Goal: Subscribe to service/newsletter

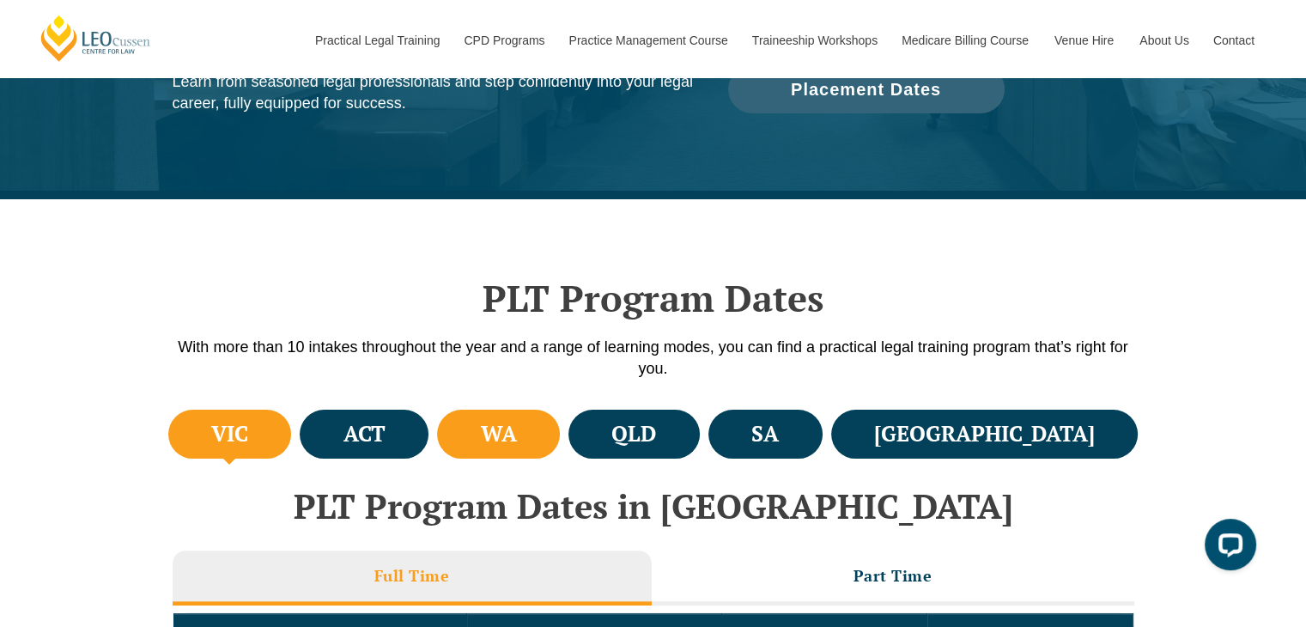
click at [517, 433] on h4 "WA" at bounding box center [499, 434] width 36 height 28
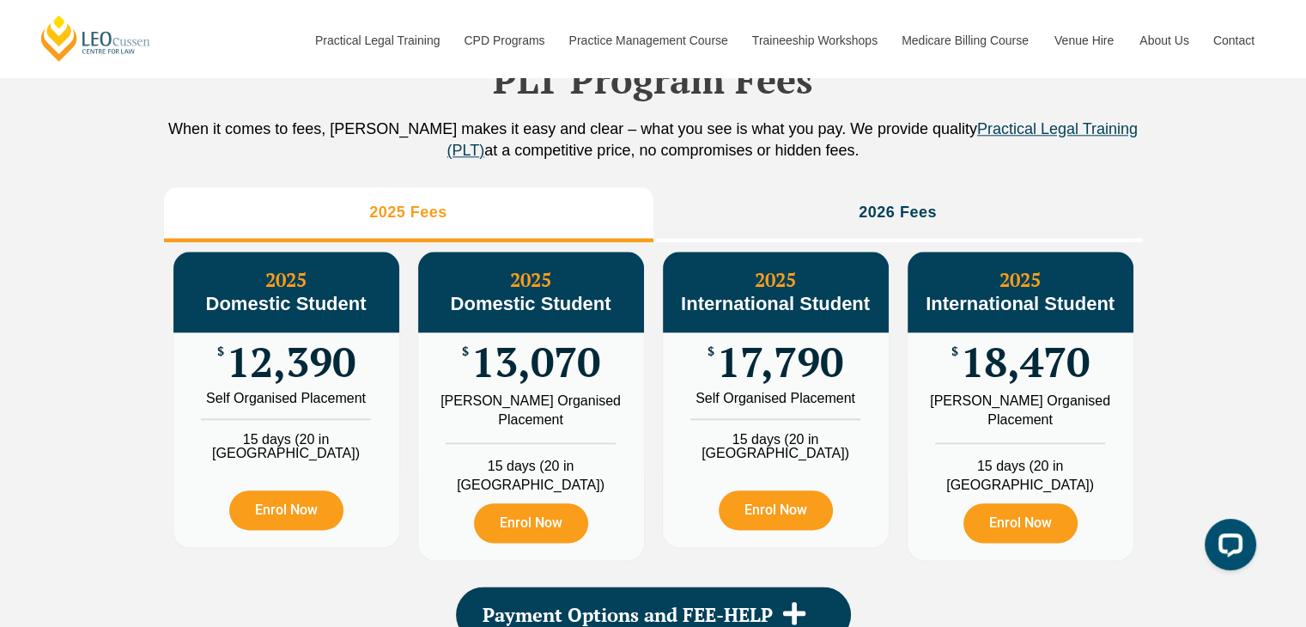
scroll to position [1925, 0]
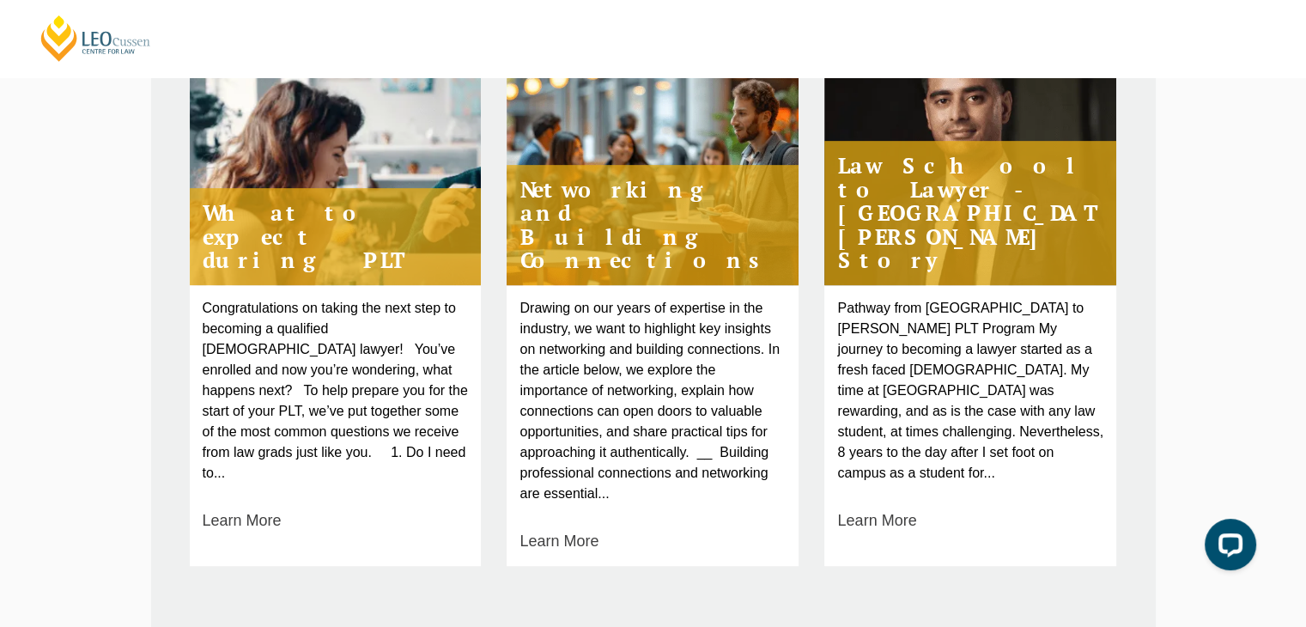
scroll to position [782, 0]
click at [258, 508] on link "Learn More" at bounding box center [242, 519] width 79 height 23
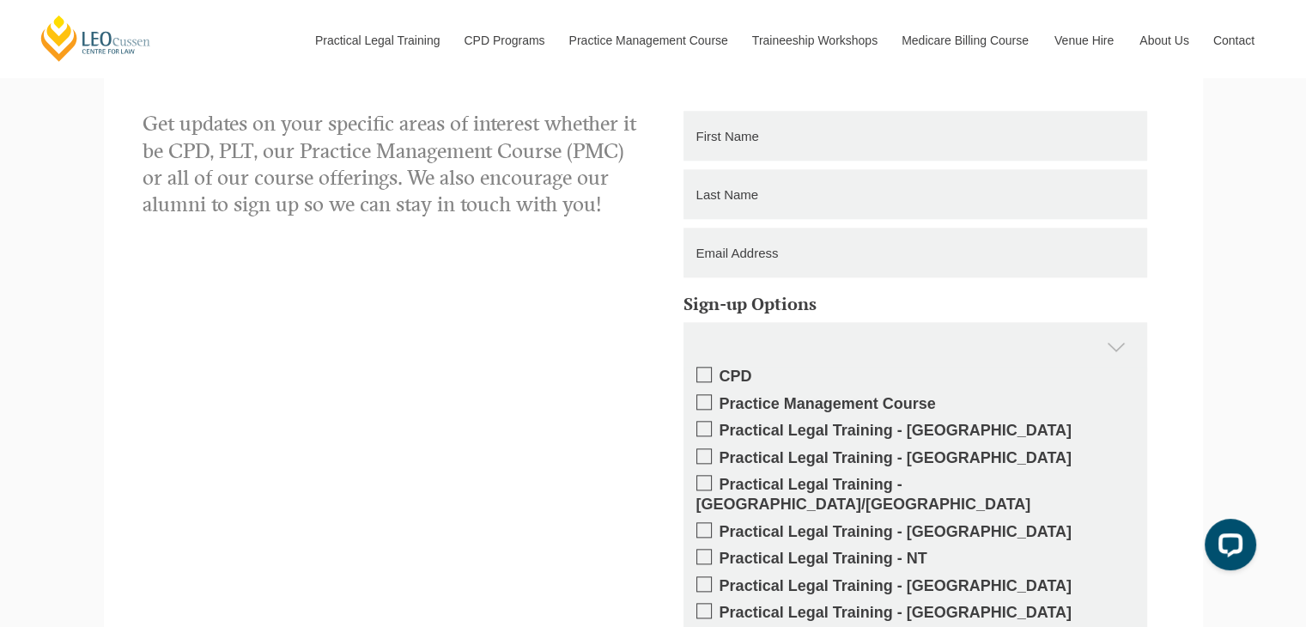
scroll to position [1878, 0]
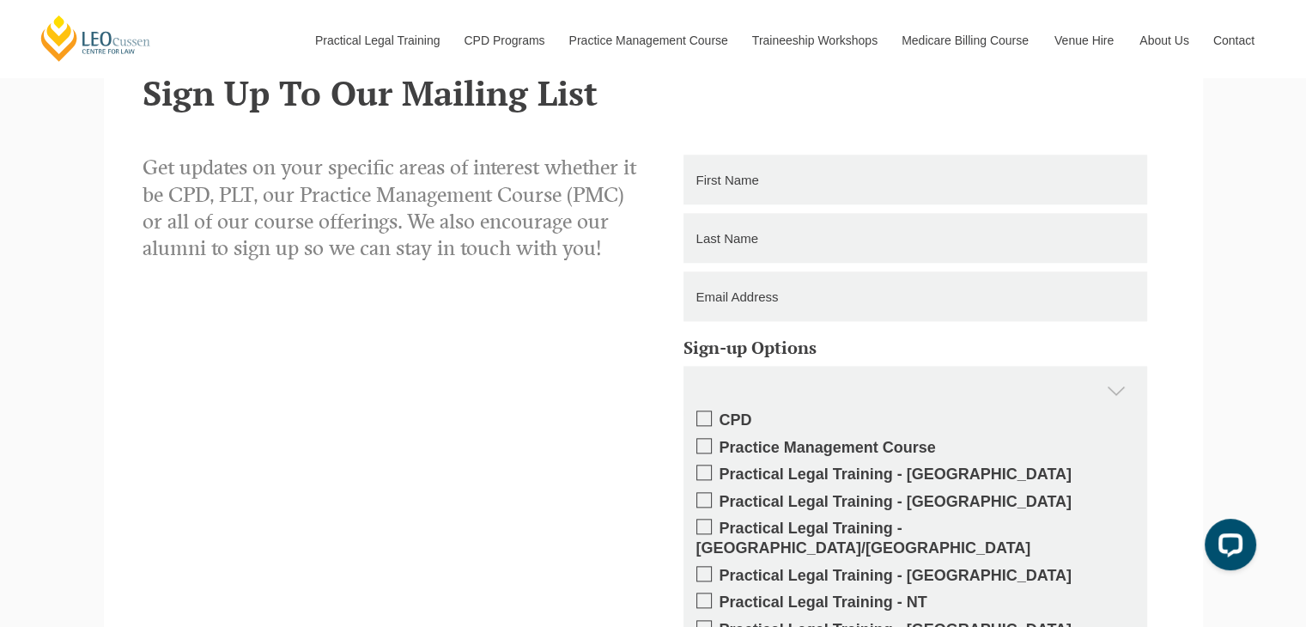
click at [774, 184] on input "text" at bounding box center [915, 180] width 464 height 50
type input "[PERSON_NAME]"
type input "[EMAIL_ADDRESS][DOMAIN_NAME]"
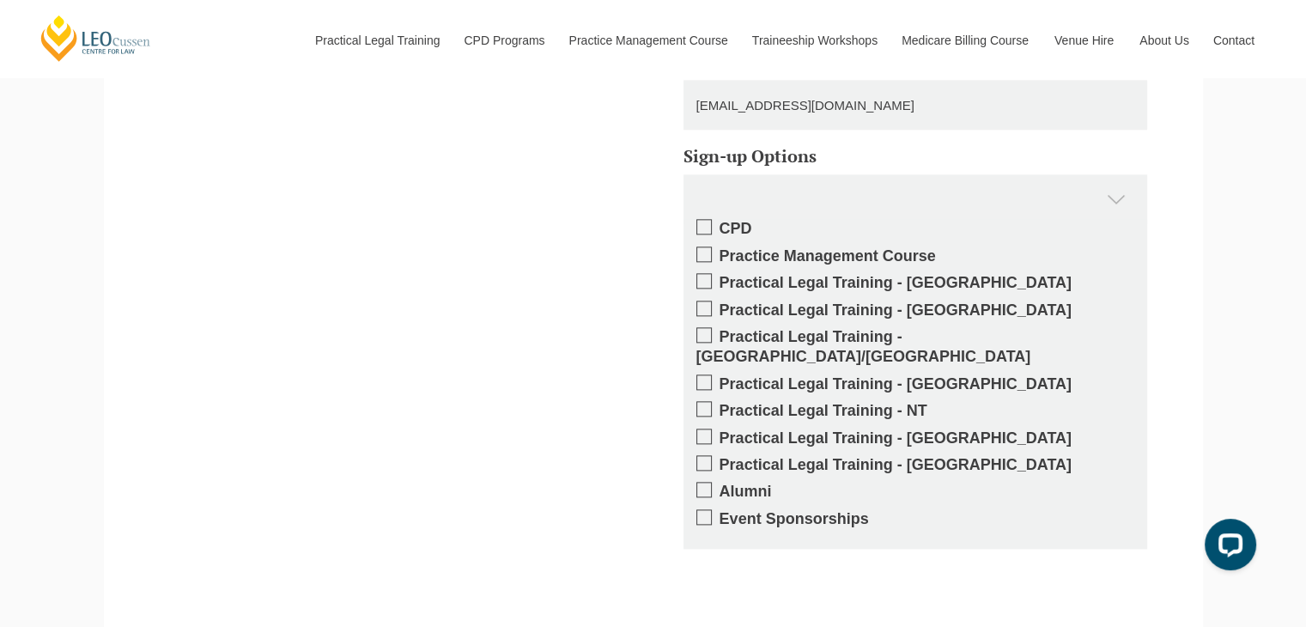
scroll to position [2074, 0]
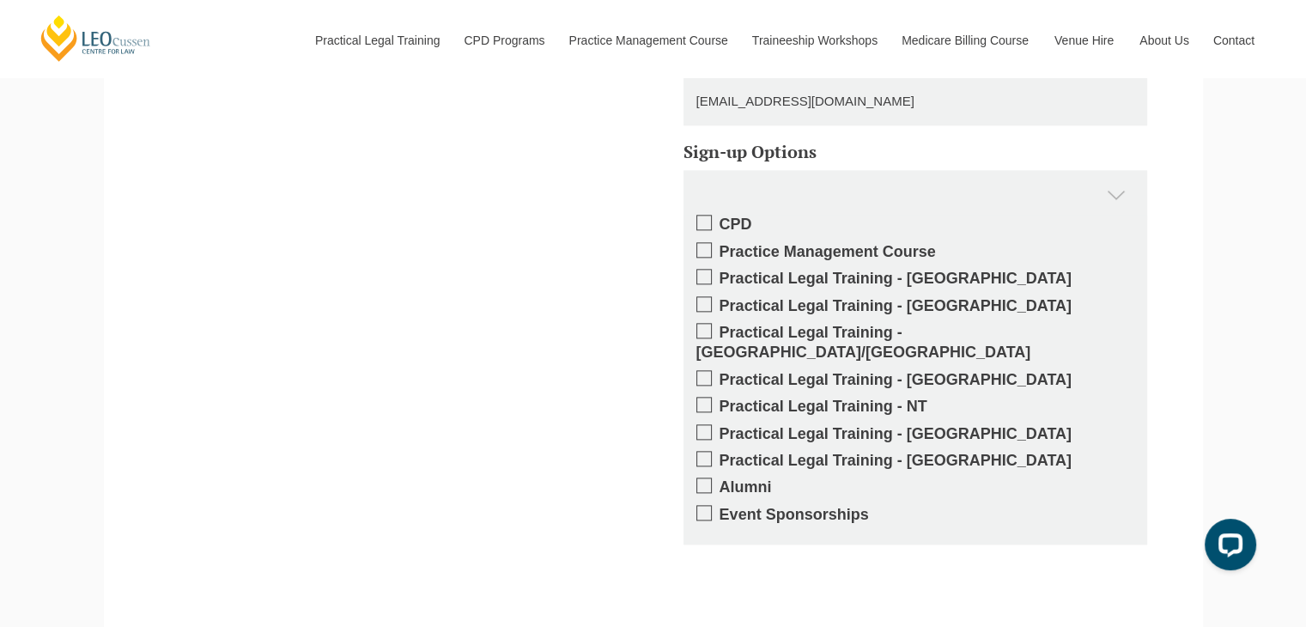
click at [712, 304] on label "Practical Legal Training - [GEOGRAPHIC_DATA]" at bounding box center [915, 306] width 438 height 20
click at [719, 300] on input "Practical Legal Training - [GEOGRAPHIC_DATA]" at bounding box center [719, 300] width 0 height 0
click at [706, 223] on span at bounding box center [703, 222] width 15 height 15
click at [719, 218] on input "CPD" at bounding box center [719, 218] width 0 height 0
click at [707, 248] on span at bounding box center [703, 249] width 15 height 15
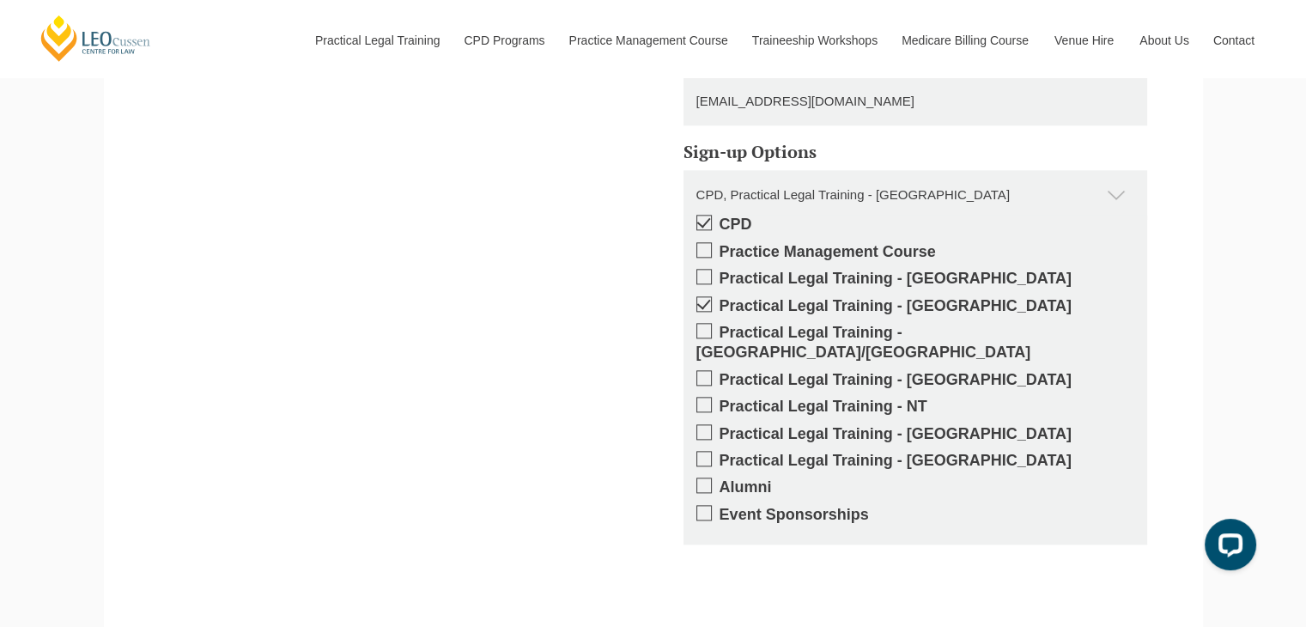
click at [719, 245] on input "Practice Management Course" at bounding box center [719, 245] width 0 height 0
click at [703, 477] on span at bounding box center [703, 484] width 15 height 15
click at [719, 481] on input "Alumni" at bounding box center [719, 481] width 0 height 0
click at [704, 505] on span at bounding box center [703, 512] width 15 height 15
click at [719, 508] on input "Event Sponsorships" at bounding box center [719, 508] width 0 height 0
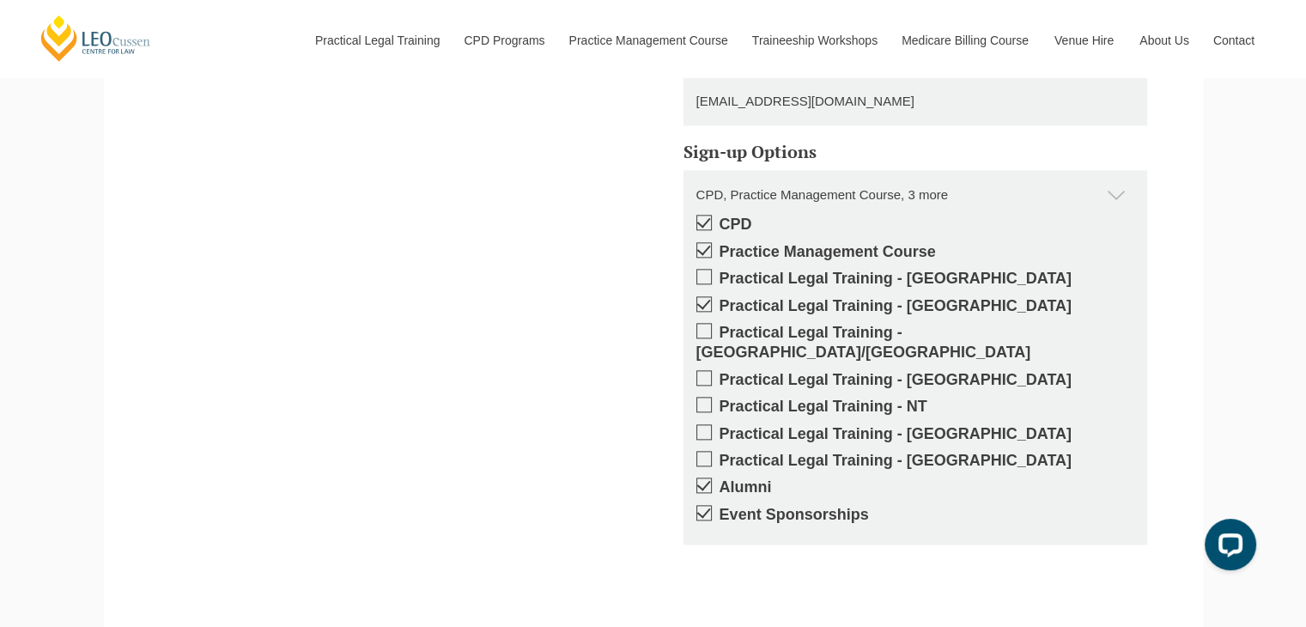
scroll to position [2282, 0]
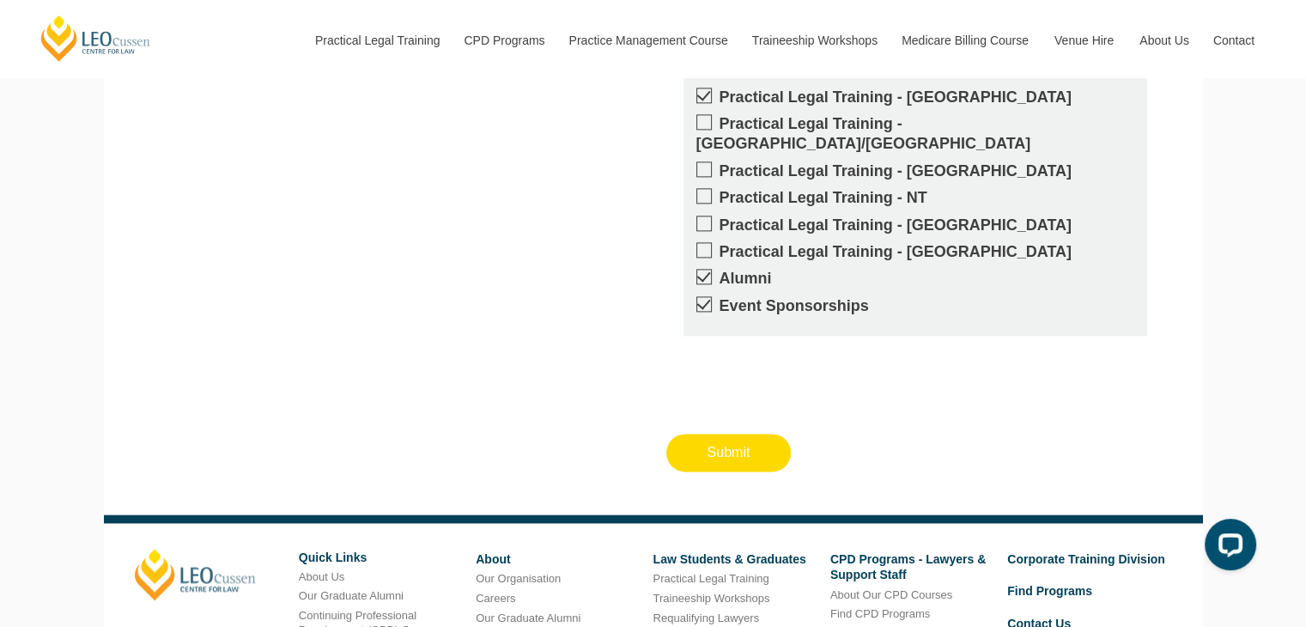
click at [736, 440] on input "Submit" at bounding box center [728, 452] width 125 height 38
type input "Submitting"
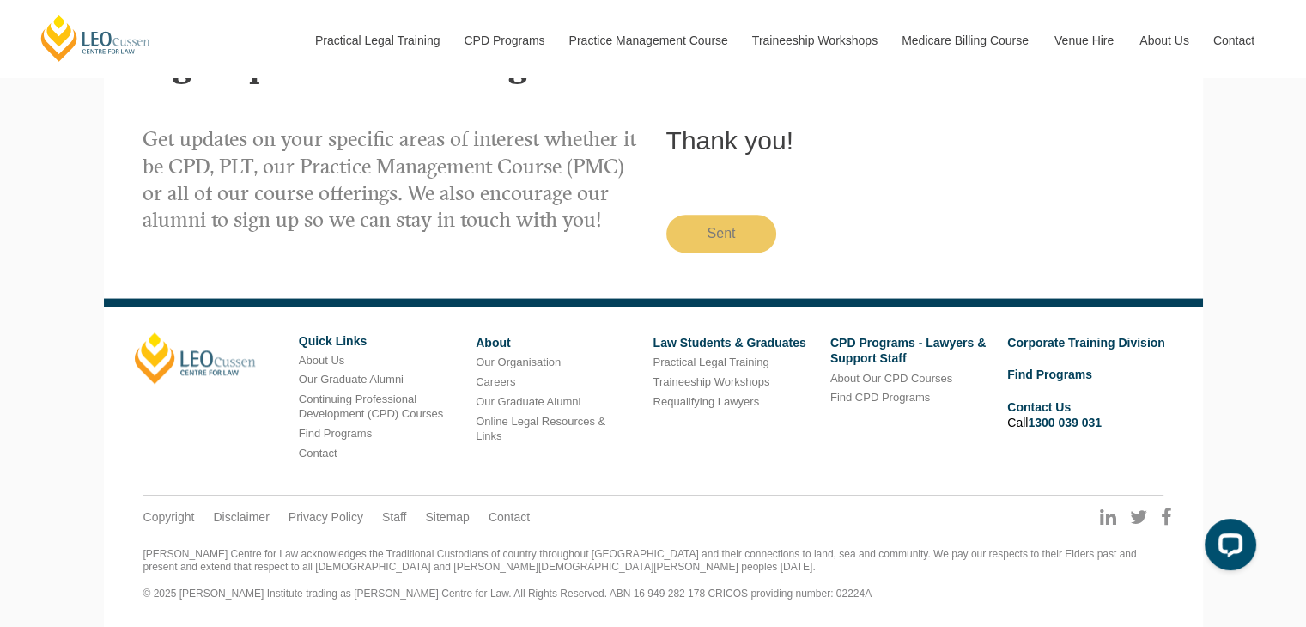
scroll to position [1908, 0]
